Goal: Book appointment/travel/reservation

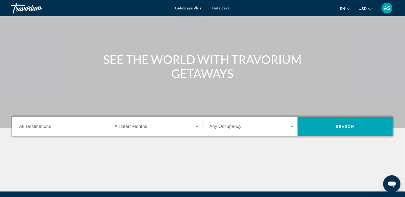
scroll to position [95, 0]
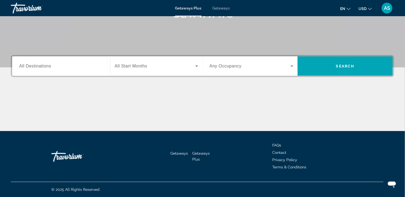
click at [292, 65] on icon "Search widget" at bounding box center [292, 66] width 6 height 6
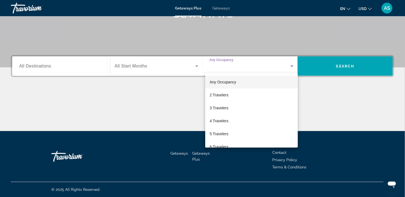
scroll to position [59, 0]
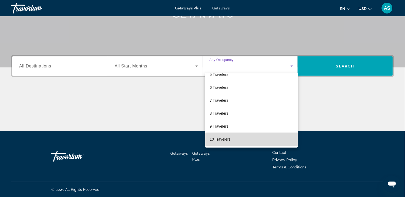
click at [261, 139] on mat-option "10 Travelers" at bounding box center [251, 139] width 93 height 13
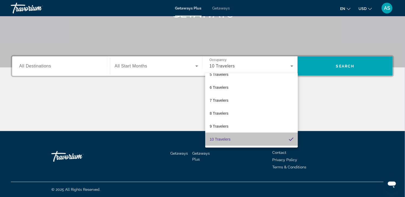
click at [261, 139] on mat-option "10 Travelers" at bounding box center [251, 139] width 93 height 13
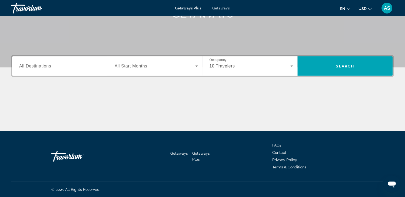
click at [145, 60] on div "Search widget" at bounding box center [156, 66] width 83 height 15
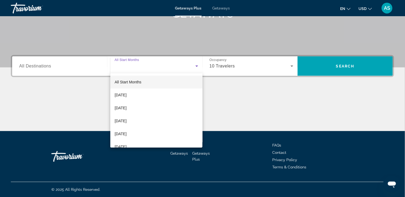
click at [145, 60] on div "Search widget" at bounding box center [156, 66] width 83 height 15
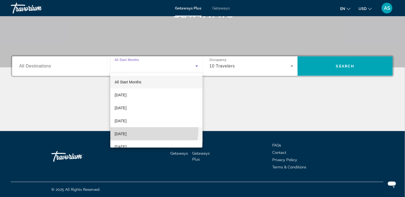
click at [140, 130] on mat-option "[DATE]" at bounding box center [156, 134] width 92 height 13
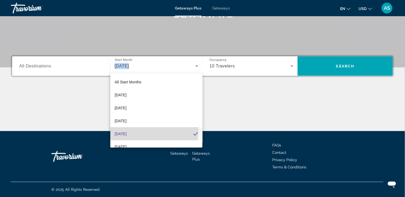
click at [140, 130] on mat-option "[DATE]" at bounding box center [156, 134] width 92 height 13
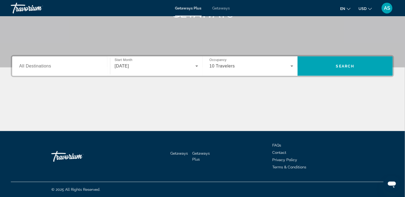
click at [42, 61] on div "Search widget" at bounding box center [61, 66] width 84 height 15
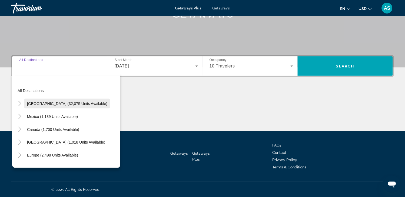
click at [41, 102] on span "[GEOGRAPHIC_DATA] (32,075 units available)" at bounding box center [67, 104] width 80 height 4
type input "**********"
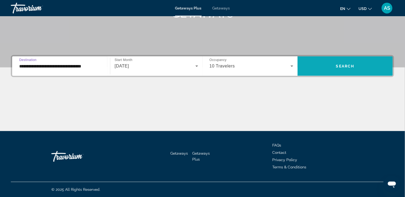
click at [336, 66] on span "Search" at bounding box center [345, 66] width 18 height 4
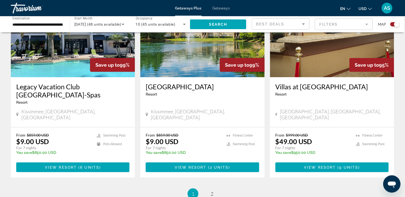
scroll to position [860, 0]
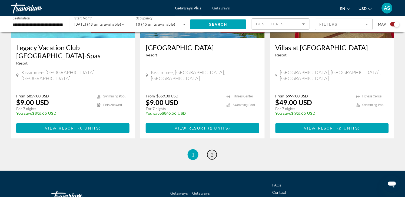
click at [212, 152] on span "2" at bounding box center [211, 155] width 3 height 6
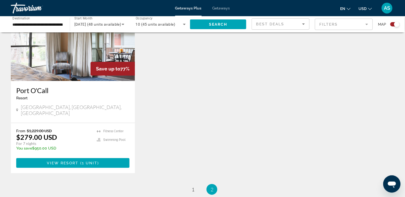
scroll to position [444, 0]
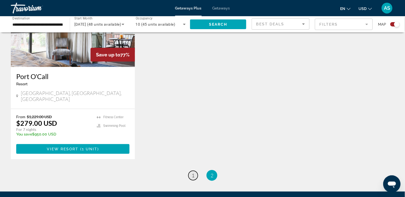
click at [194, 173] on span "1" at bounding box center [193, 176] width 3 height 6
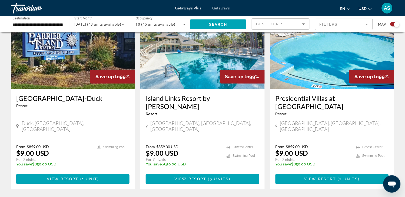
scroll to position [612, 0]
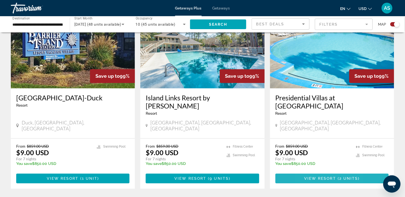
click at [307, 172] on span "Main content" at bounding box center [331, 178] width 113 height 13
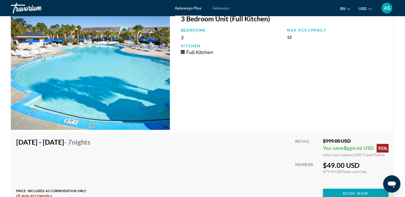
scroll to position [1069, 0]
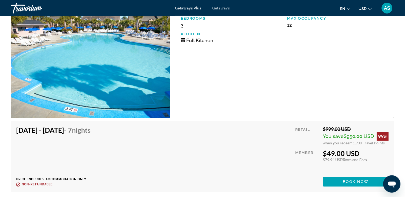
click at [307, 150] on div "Retail $999.00 USD You save $950.00 USD 95% when you redeem 1,900 Travel Points…" at bounding box center [341, 156] width 93 height 61
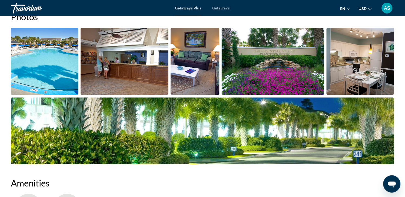
scroll to position [216, 0]
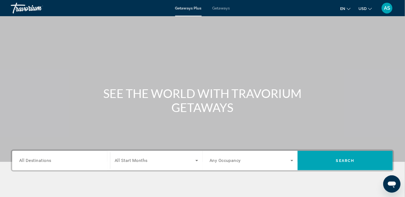
click at [42, 160] on span "All Destinations" at bounding box center [35, 160] width 32 height 5
click at [42, 160] on input "Destination All Destinations" at bounding box center [61, 161] width 84 height 6
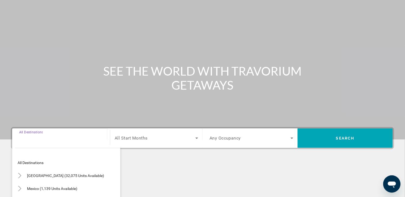
scroll to position [95, 0]
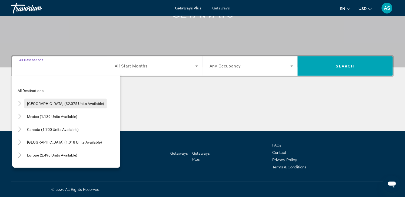
click at [75, 99] on span "Search widget" at bounding box center [65, 103] width 82 height 13
type input "**********"
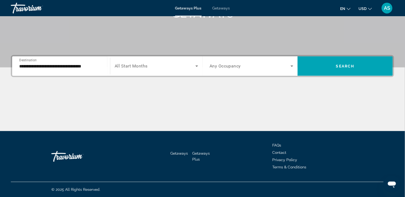
click at [136, 62] on div "Search widget" at bounding box center [156, 66] width 83 height 15
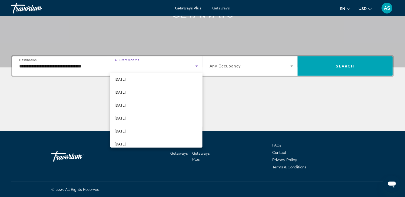
scroll to position [24, 0]
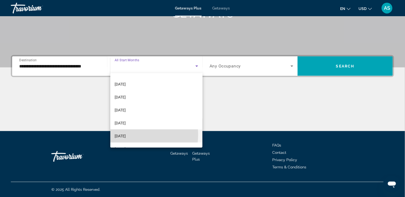
click at [126, 135] on span "[DATE]" at bounding box center [120, 136] width 11 height 6
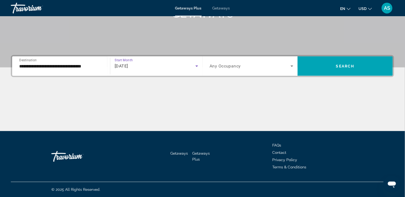
click at [292, 65] on icon "Search widget" at bounding box center [292, 66] width 6 height 6
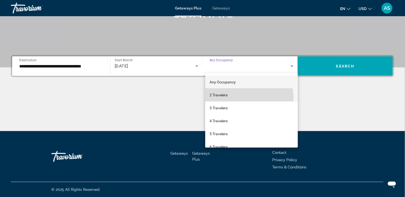
click at [243, 98] on mat-option "2 Travelers" at bounding box center [251, 95] width 93 height 13
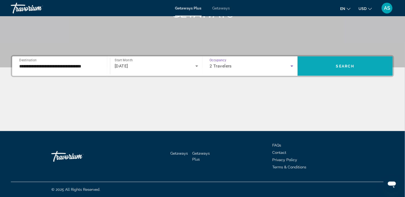
click at [340, 66] on span "Search" at bounding box center [345, 66] width 18 height 4
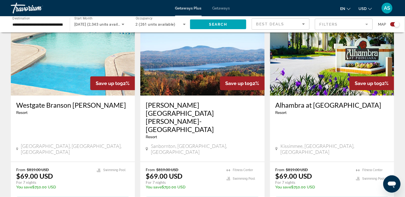
scroll to position [807, 0]
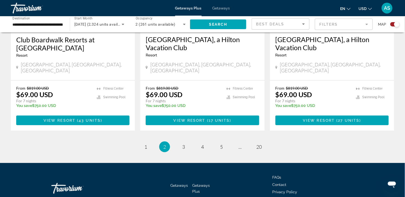
scroll to position [861, 0]
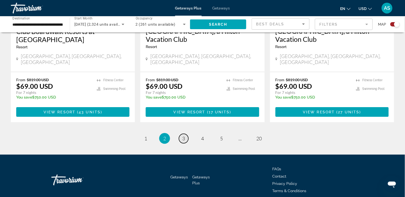
click at [179, 134] on link "page 3" at bounding box center [183, 138] width 9 height 9
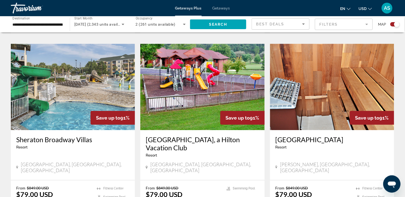
scroll to position [780, 0]
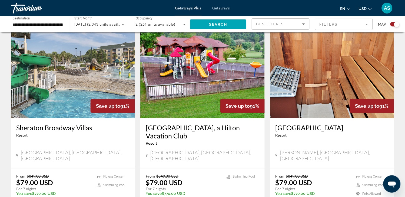
click at [179, 118] on div "[GEOGRAPHIC_DATA], a [GEOGRAPHIC_DATA] - This is an adults only resort [GEOGRAP…" at bounding box center [202, 143] width 124 height 50
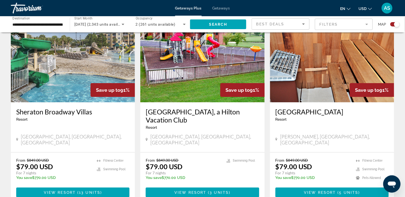
scroll to position [804, 0]
